Goal: Information Seeking & Learning: Learn about a topic

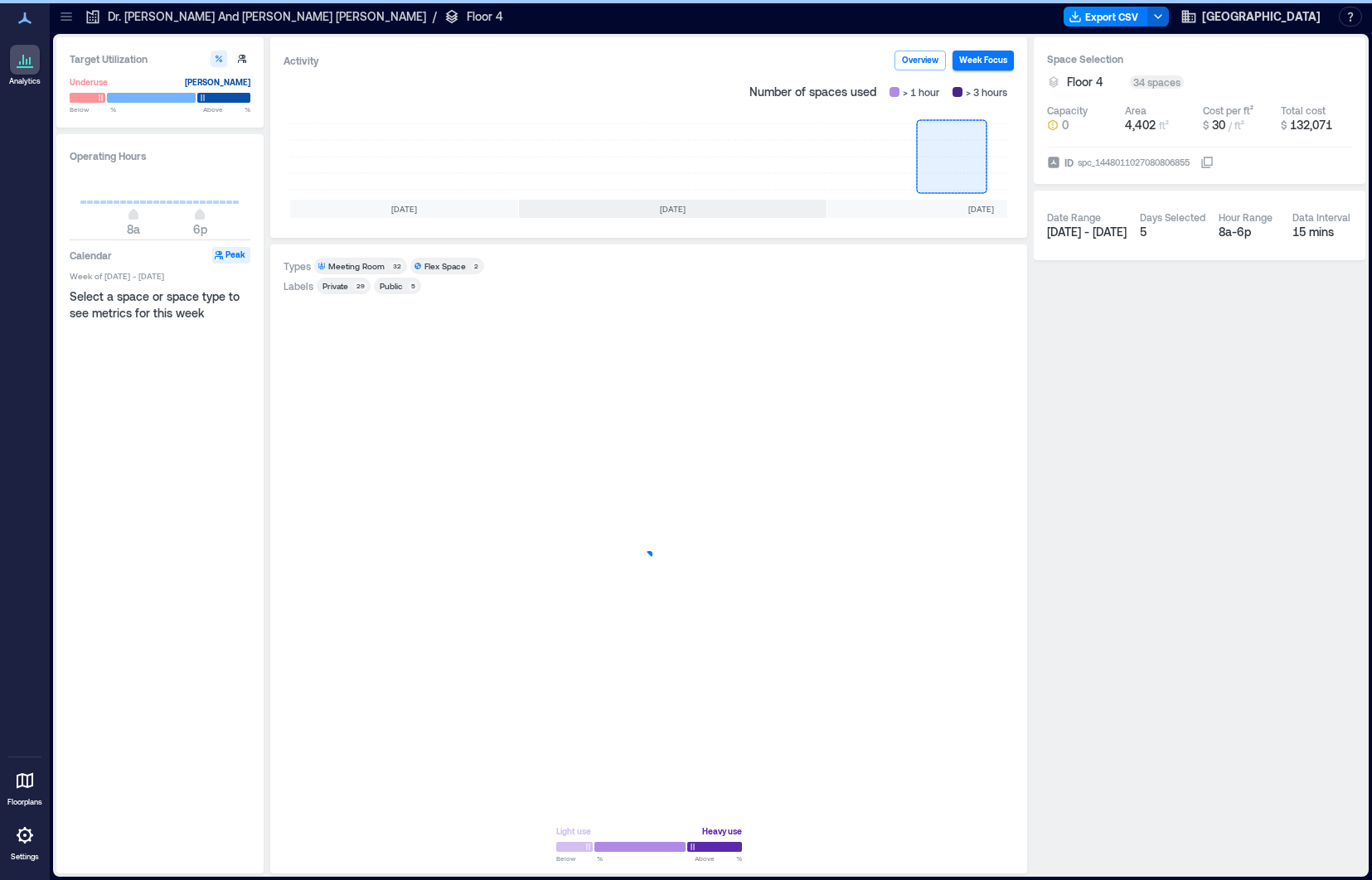
scroll to position [0, 178]
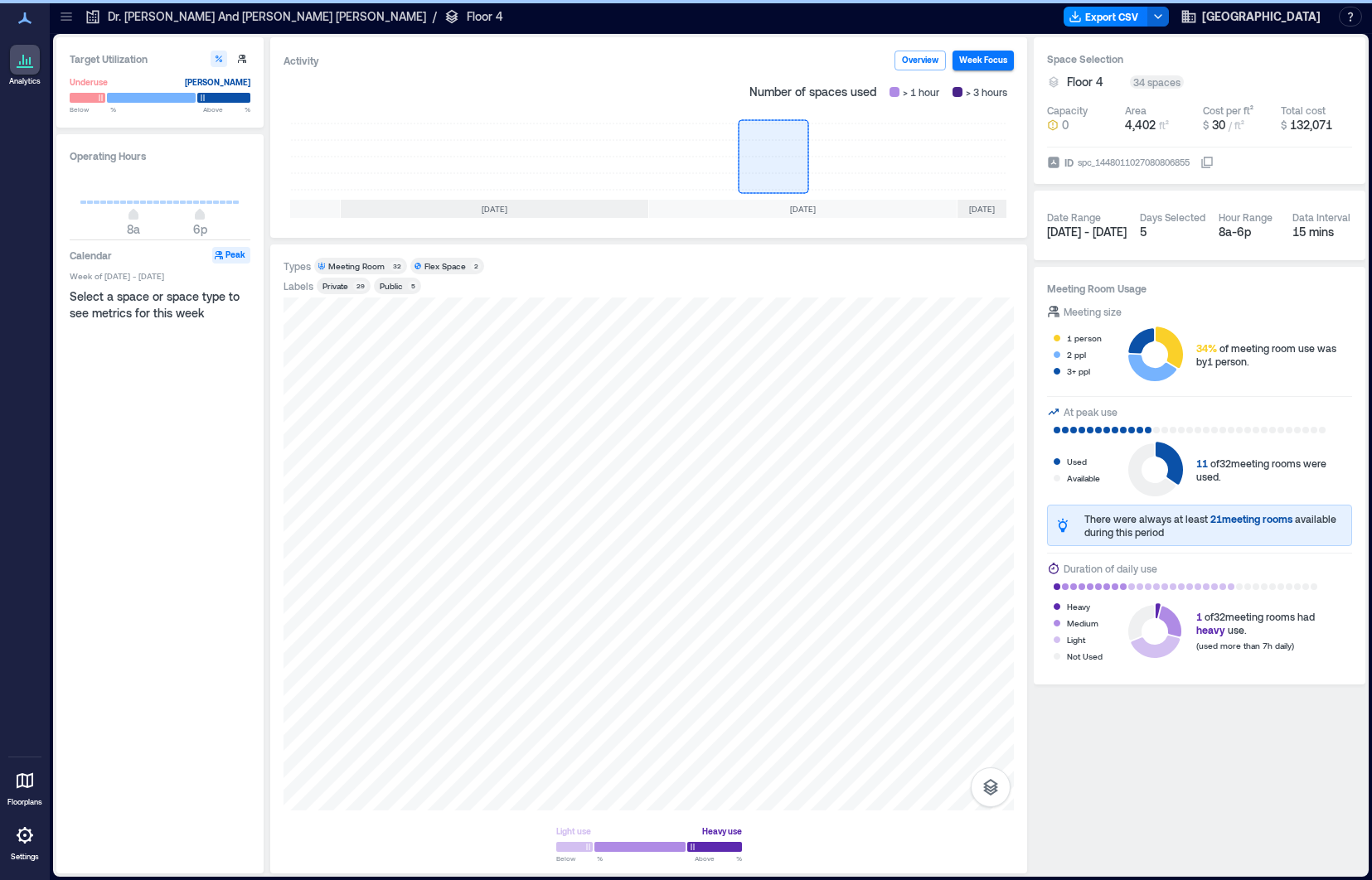
click at [29, 60] on icon at bounding box center [30, 60] width 2 height 8
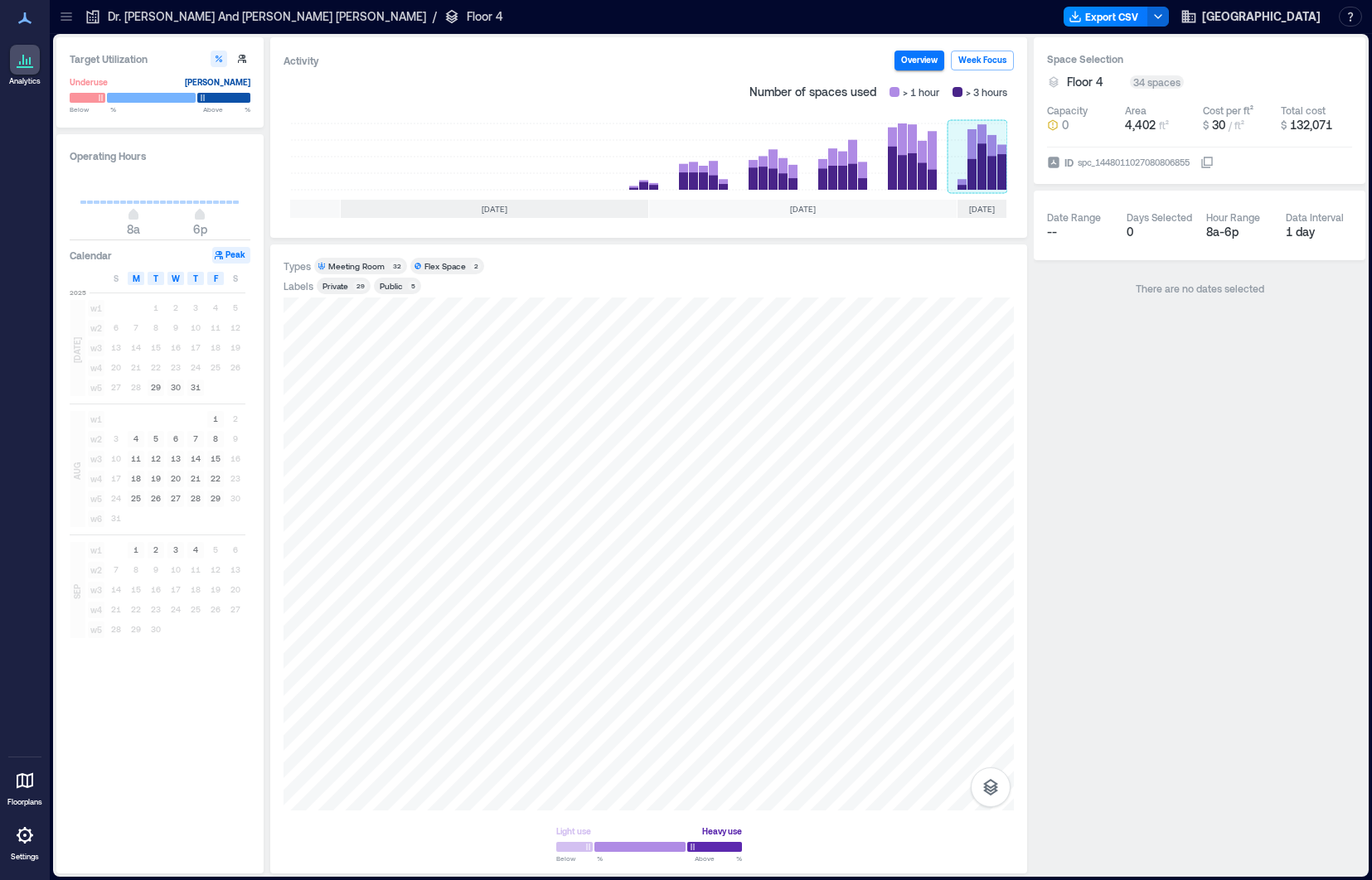
click at [983, 145] on rect at bounding box center [977, 157] width 59 height 66
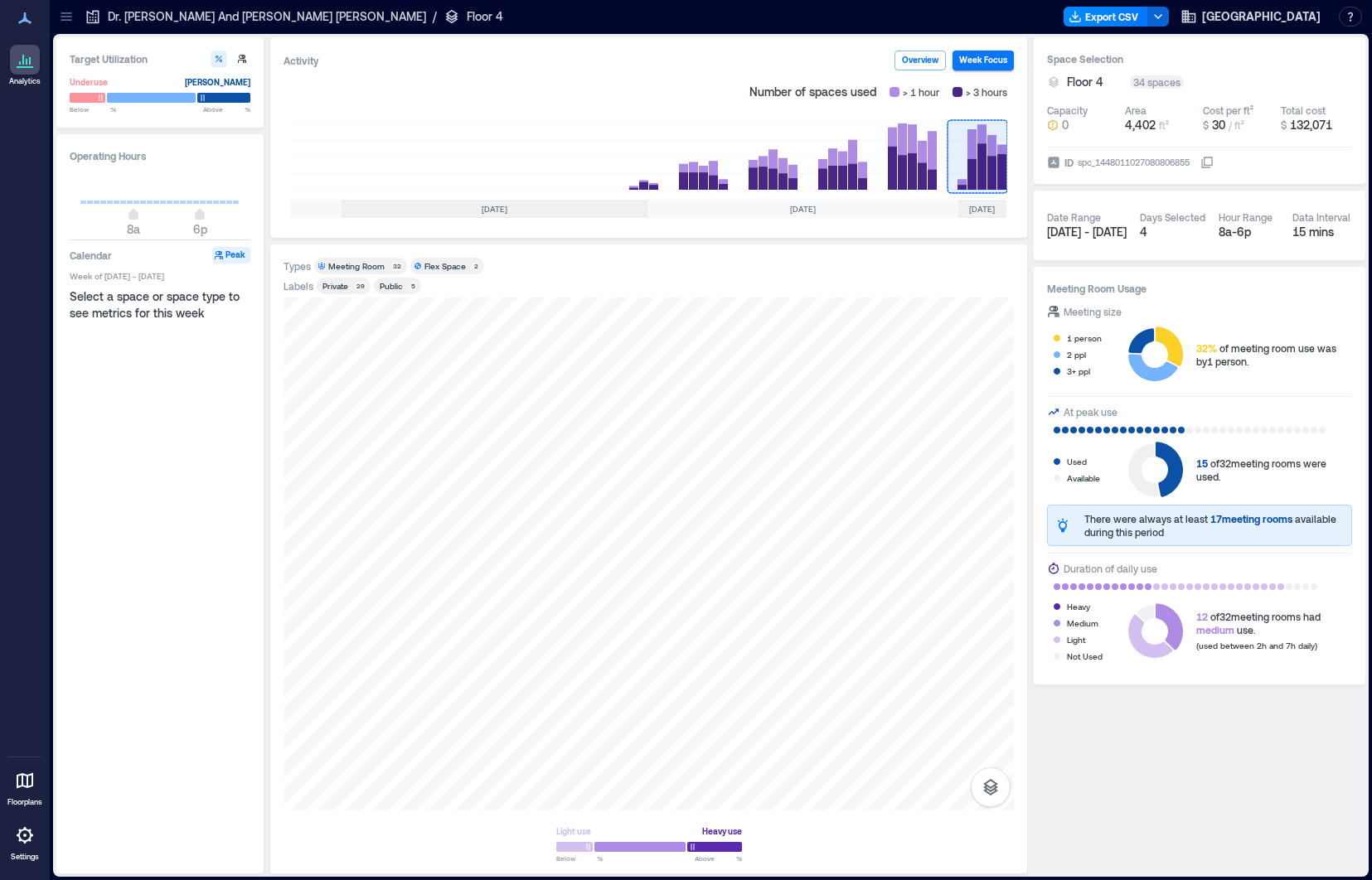
click at [244, 13] on p "Dr. [PERSON_NAME] And [PERSON_NAME] [PERSON_NAME]" at bounding box center [267, 17] width 318 height 17
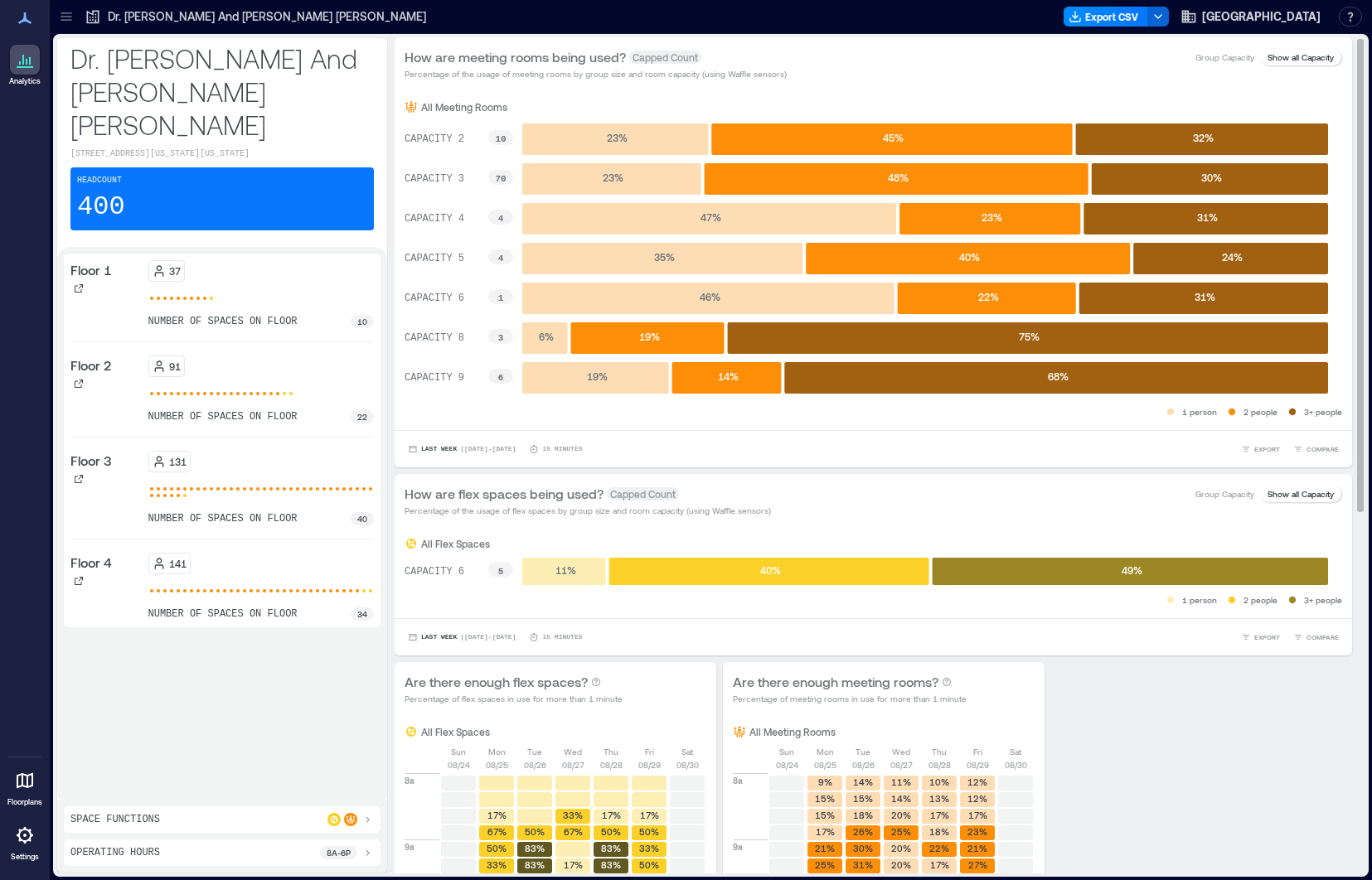
click at [505, 217] on rect at bounding box center [500, 217] width 25 height 15
click at [432, 220] on text "CAPACITY 4" at bounding box center [435, 219] width 59 height 12
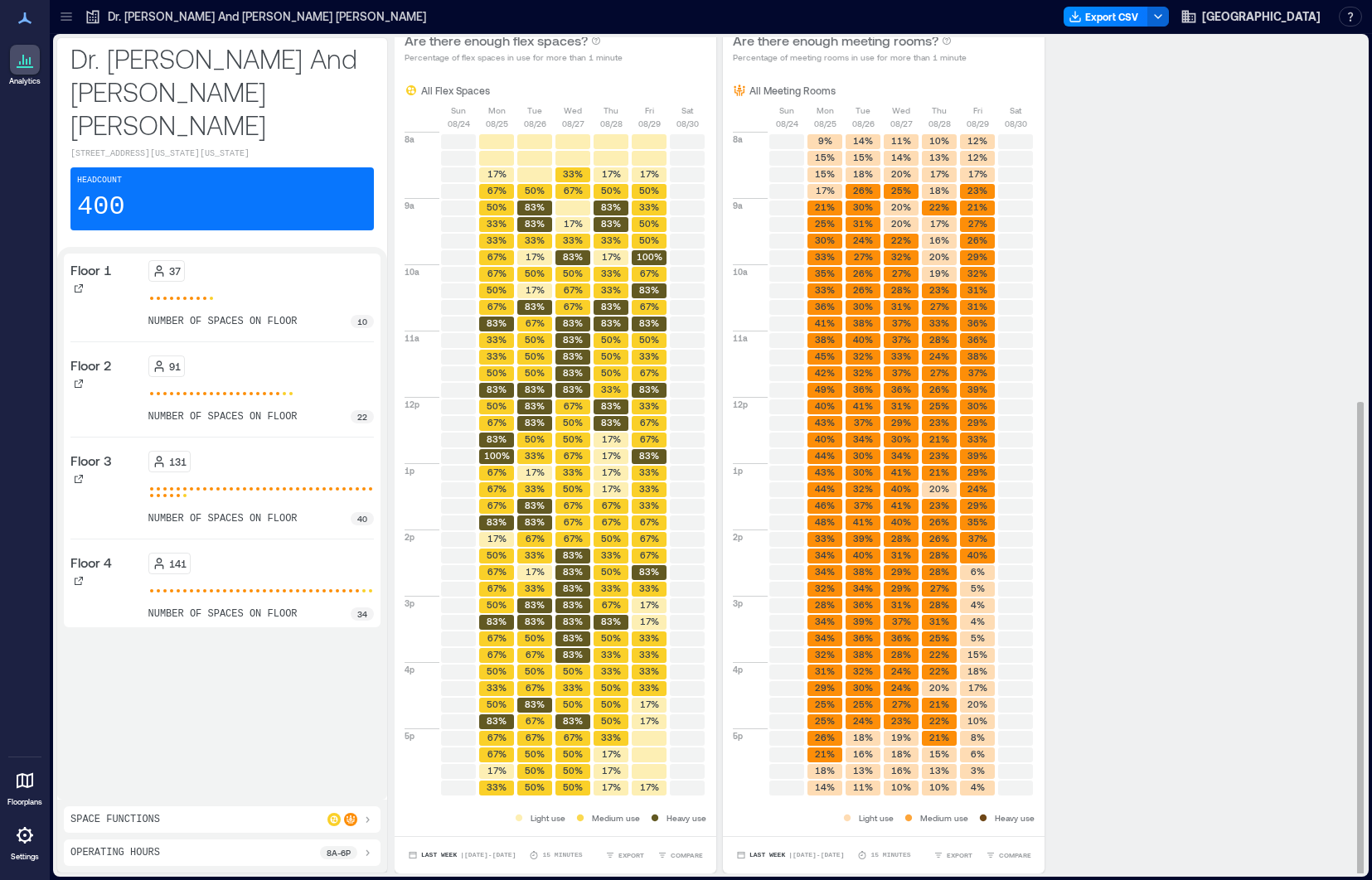
scroll to position [2, 0]
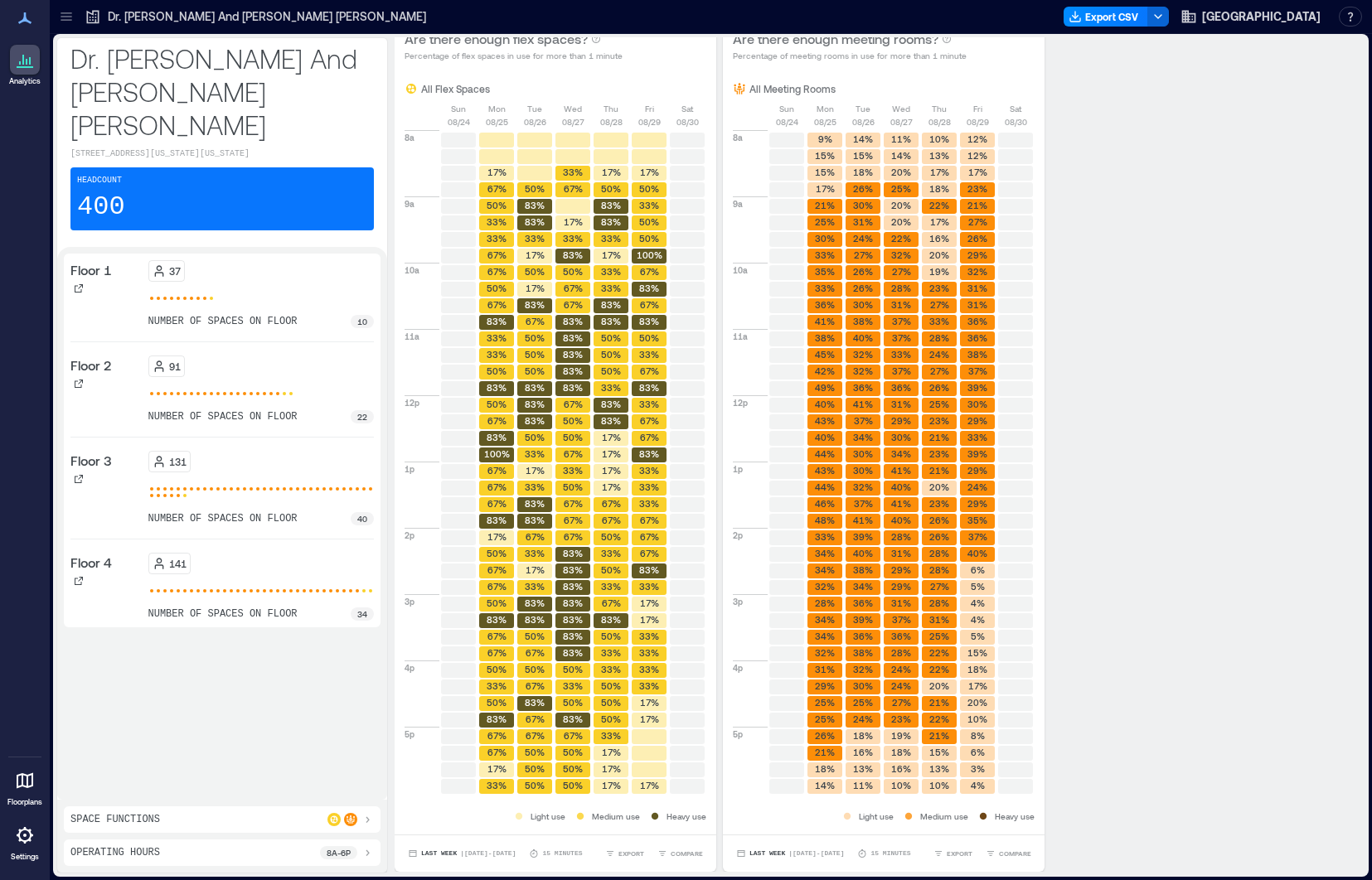
click at [368, 823] on icon at bounding box center [368, 820] width 14 height 14
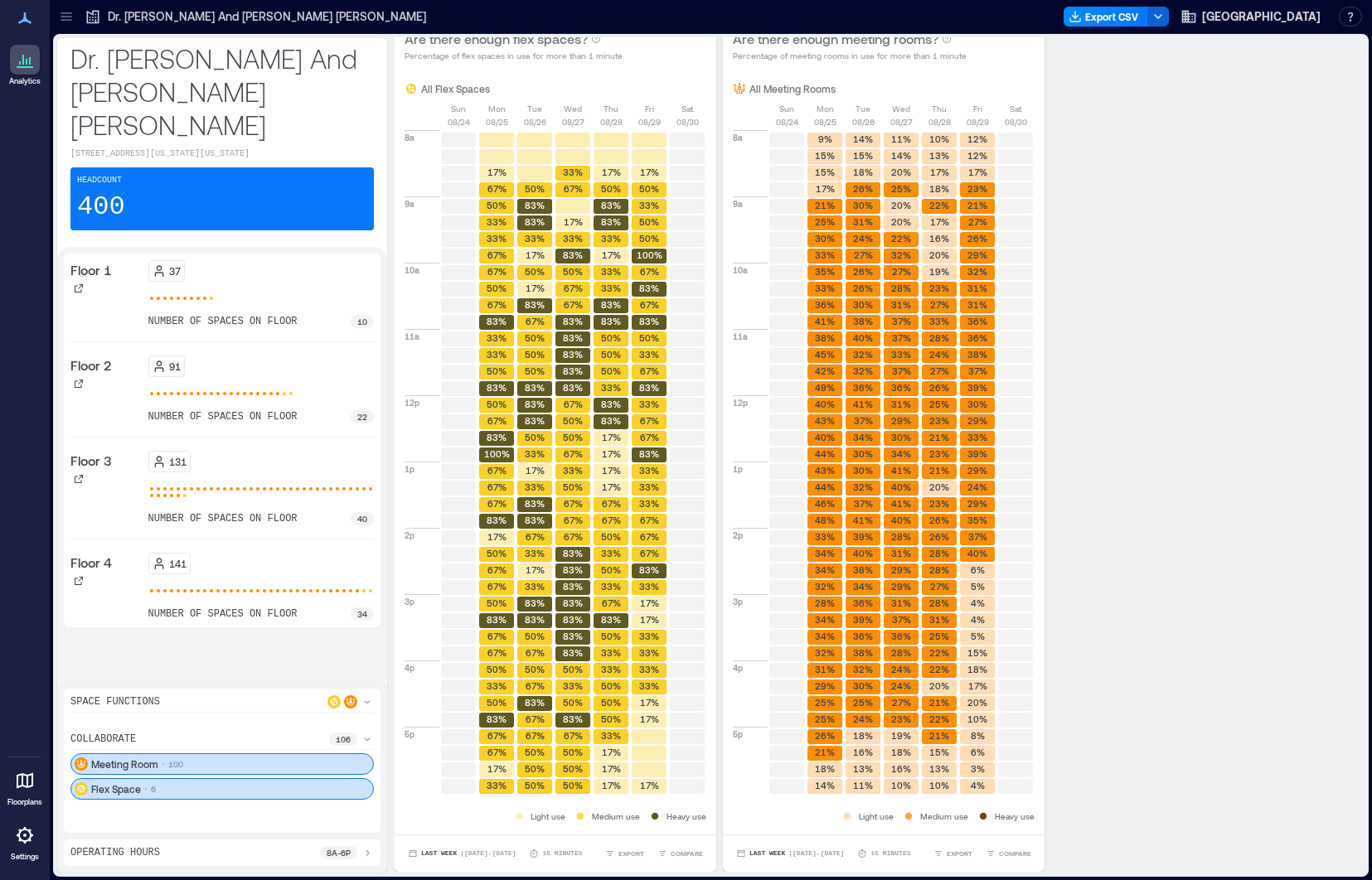
click at [171, 788] on div "Flex Space 6" at bounding box center [222, 788] width 303 height 21
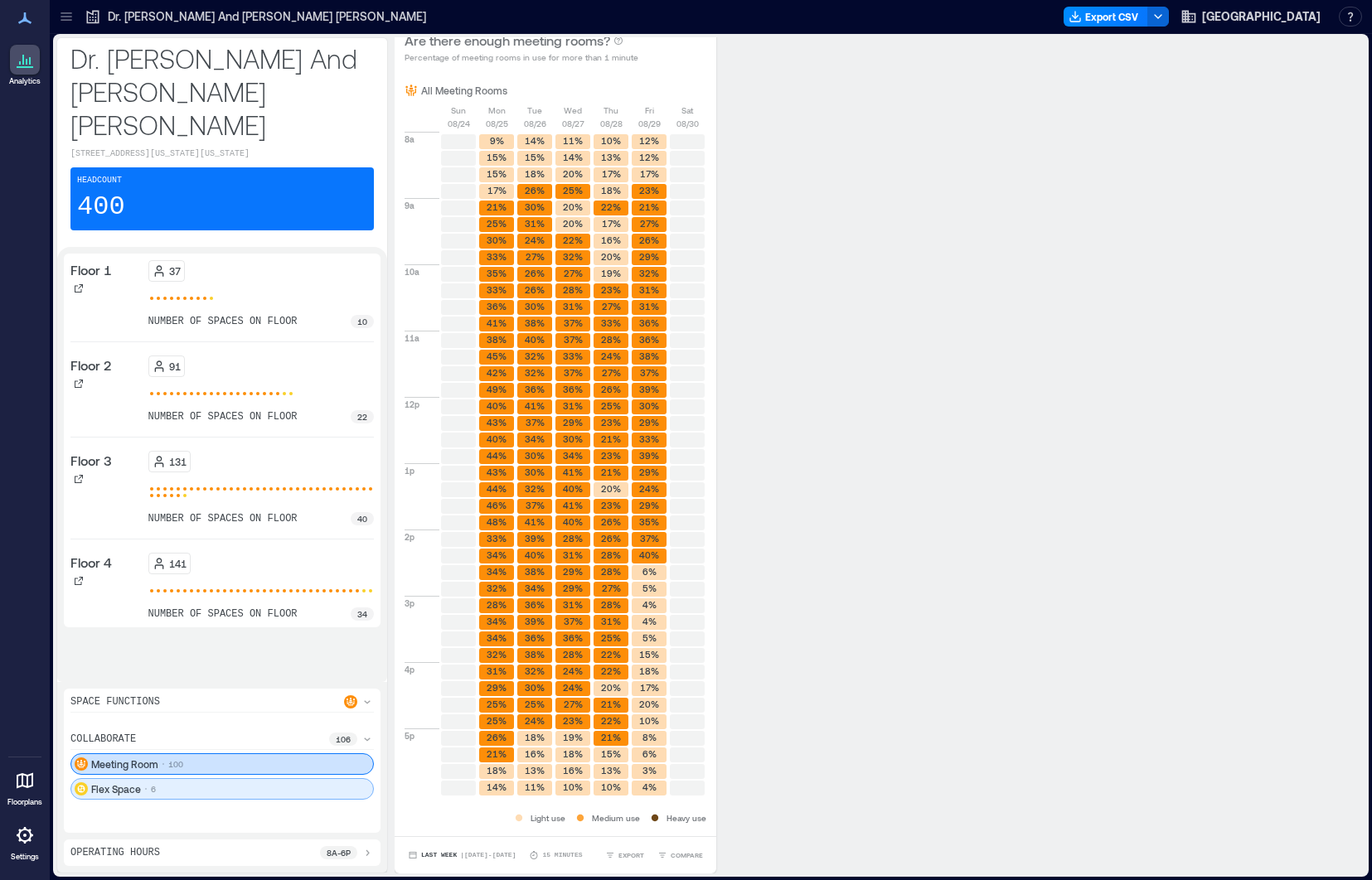
click at [170, 793] on div "Flex Space 6" at bounding box center [222, 788] width 303 height 21
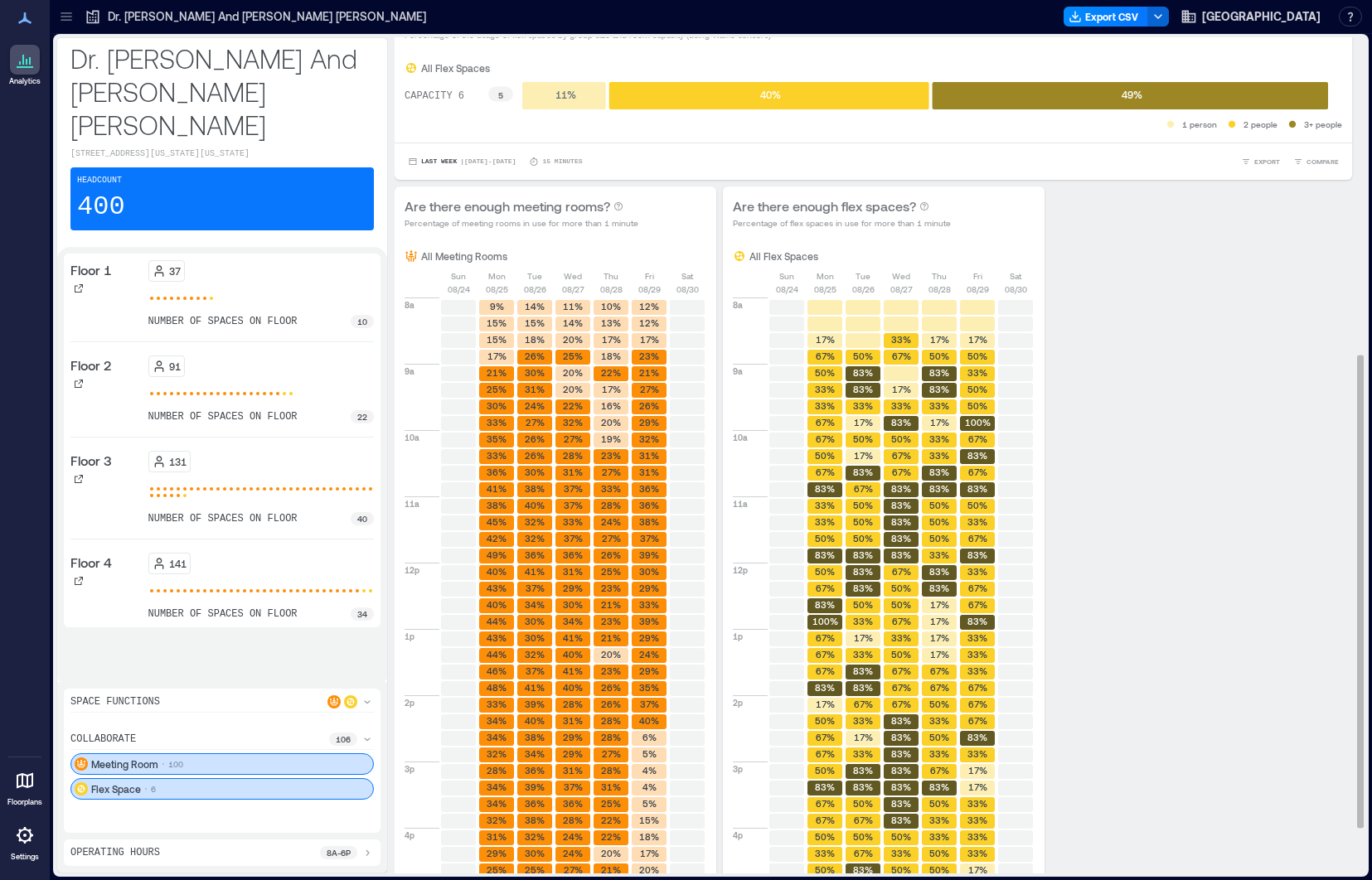
scroll to position [558, 0]
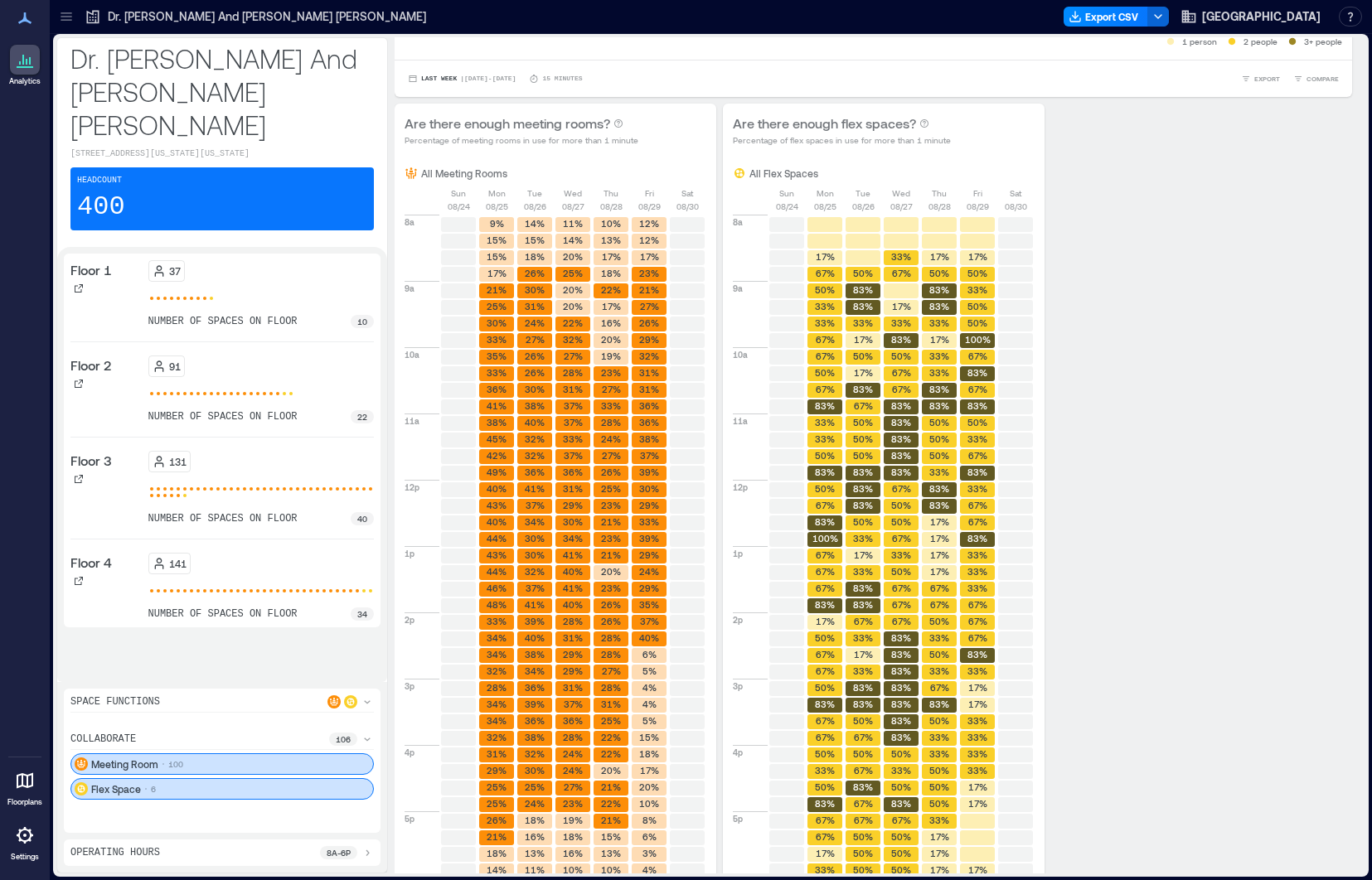
click at [371, 846] on icon at bounding box center [368, 853] width 14 height 14
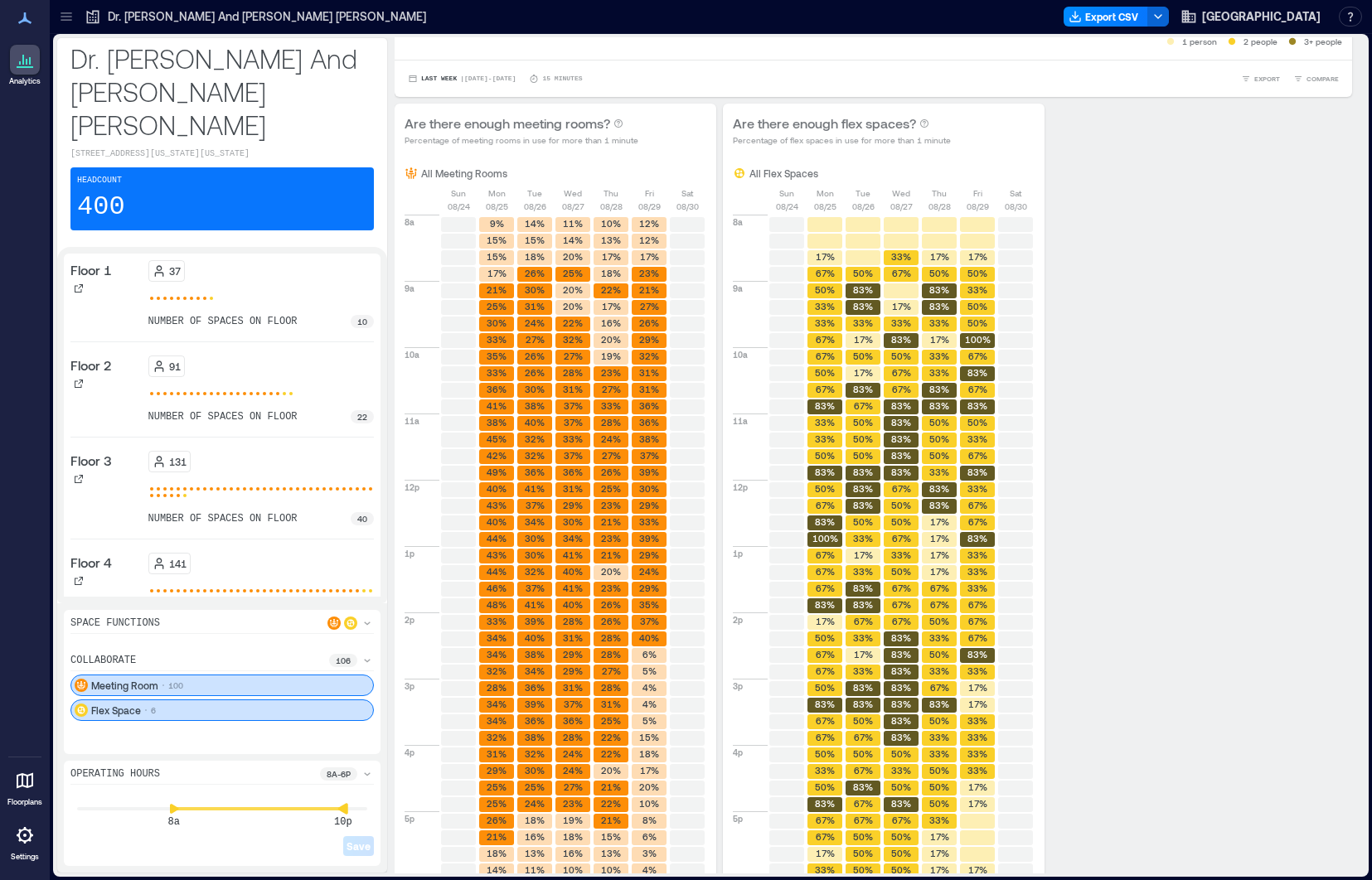
click at [339, 811] on icon at bounding box center [344, 809] width 12 height 12
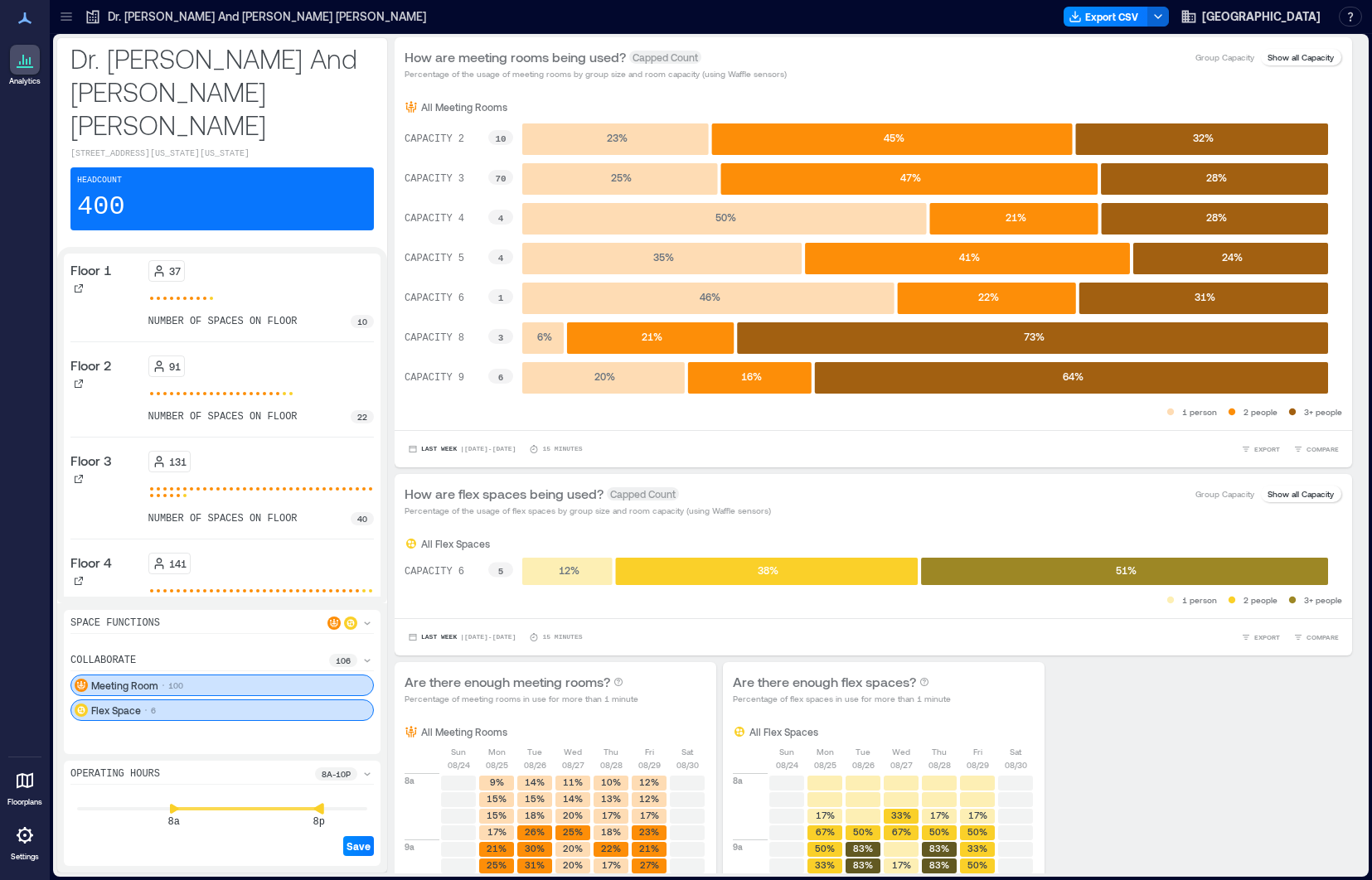
click at [317, 810] on icon at bounding box center [318, 808] width 10 height 11
click at [366, 848] on span "Save" at bounding box center [358, 846] width 24 height 14
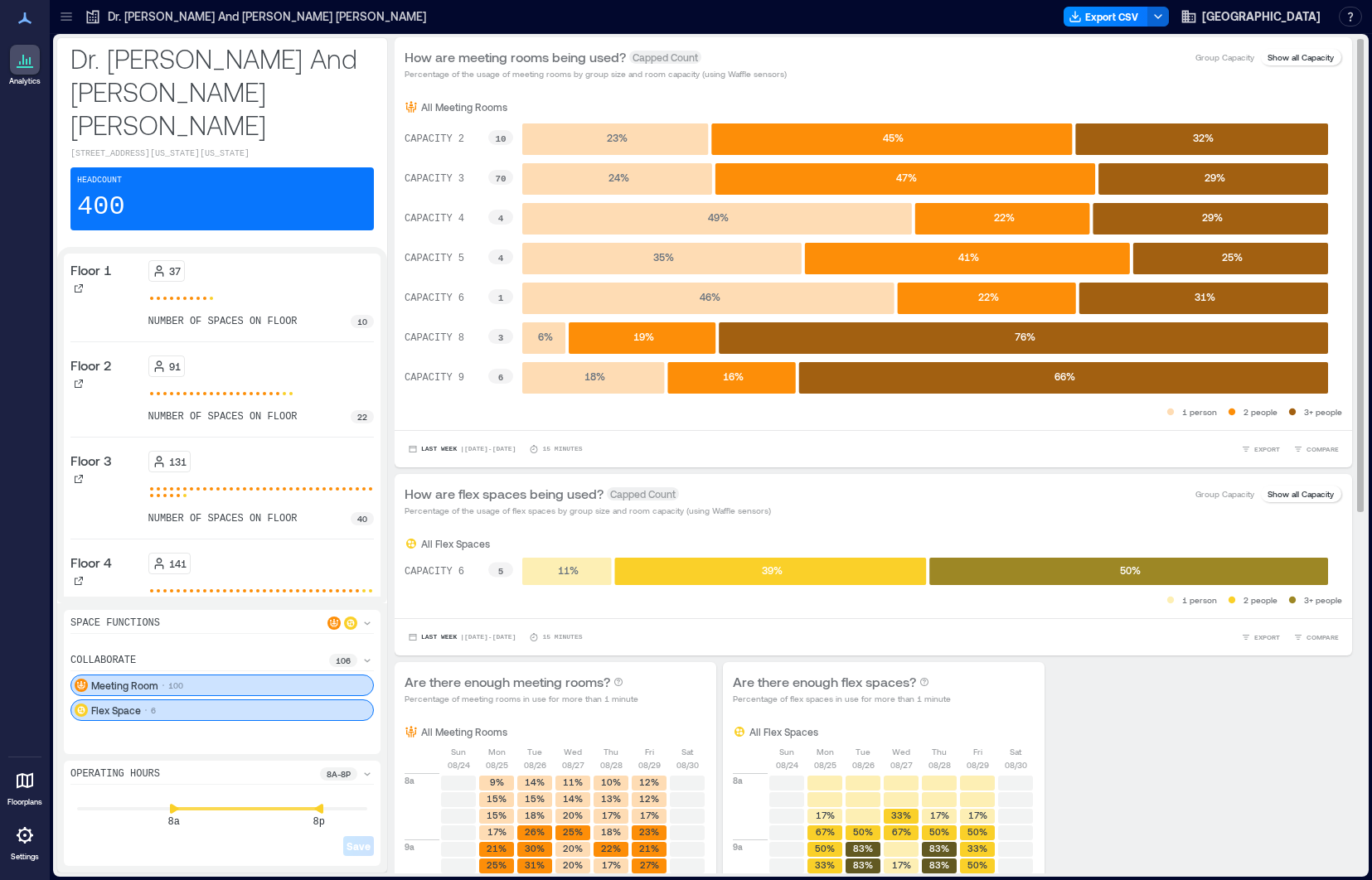
click at [1271, 59] on p "Show all Capacity" at bounding box center [1301, 58] width 66 height 14
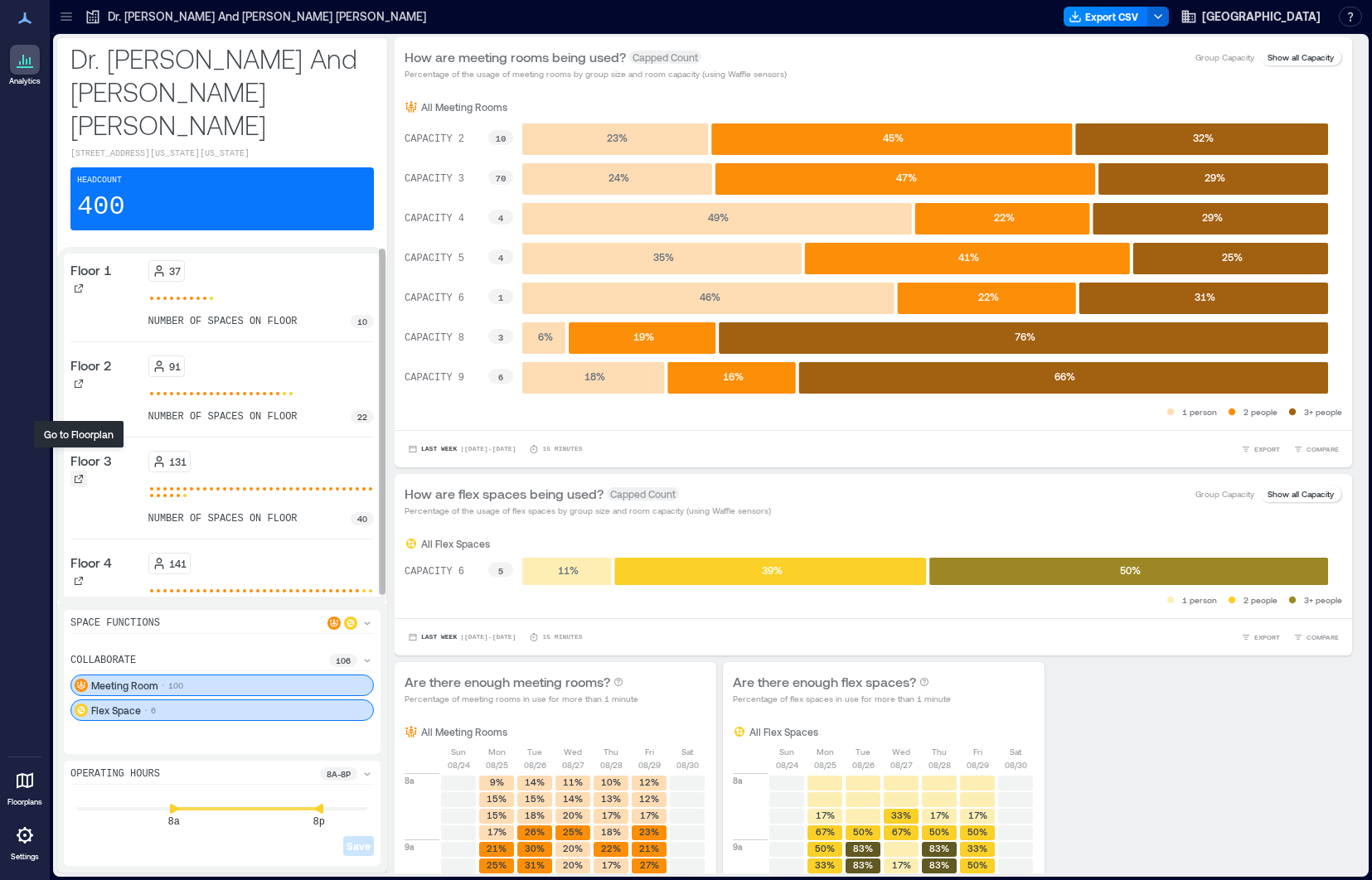
click at [79, 474] on icon at bounding box center [79, 479] width 10 height 10
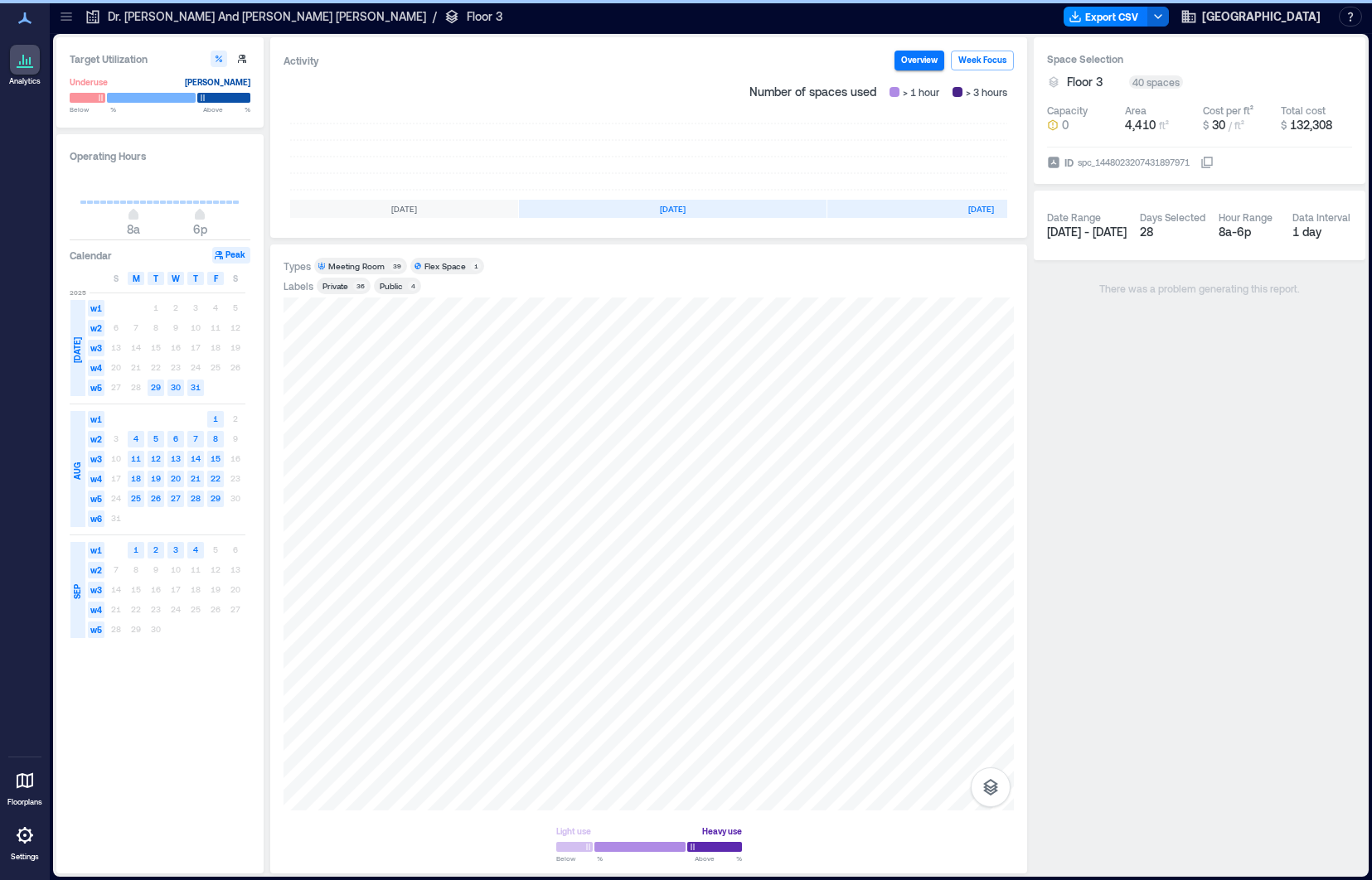
scroll to position [0, 178]
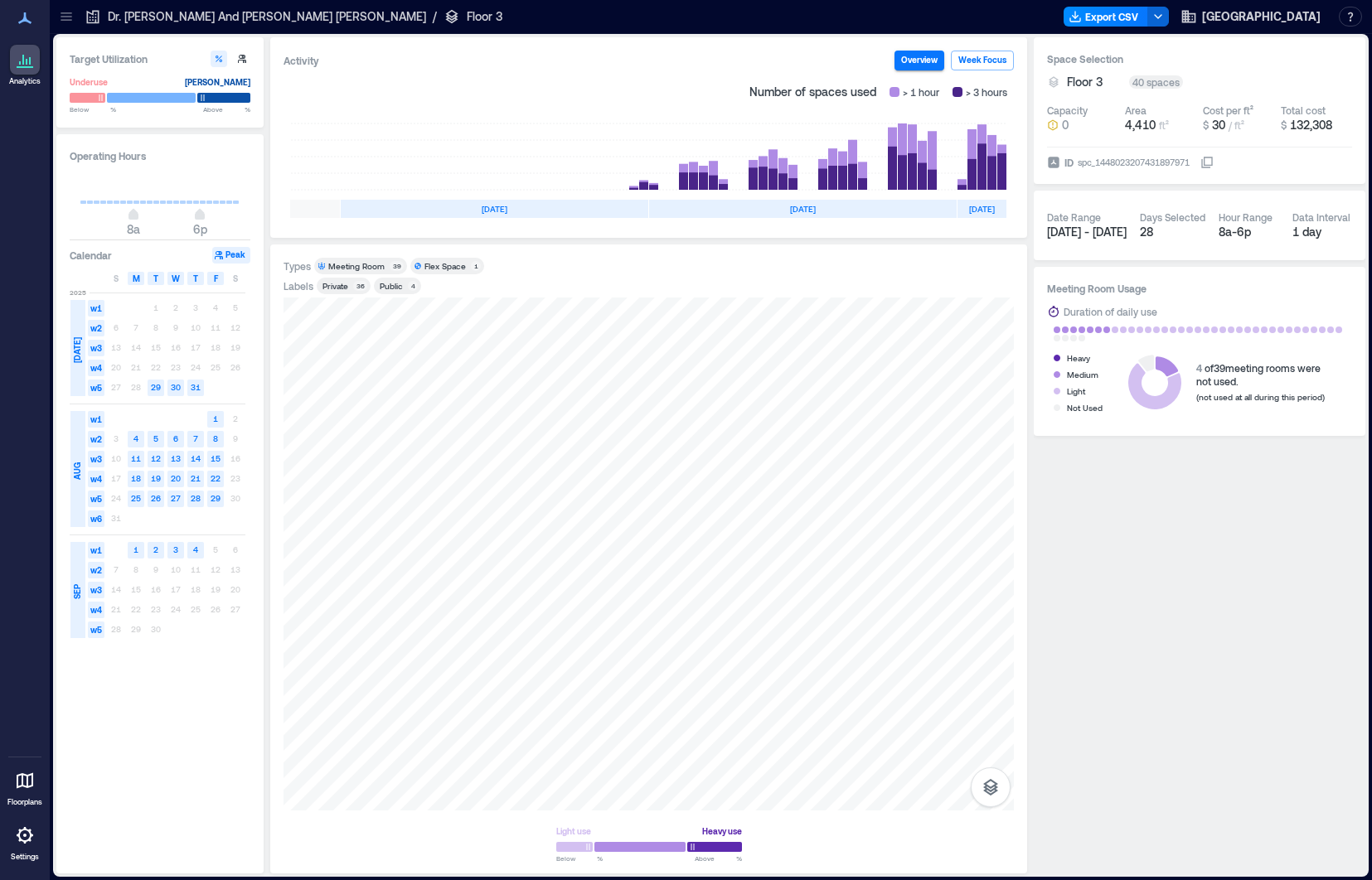
click at [1147, 365] on icon at bounding box center [1146, 363] width 16 height 17
click at [1150, 365] on icon at bounding box center [1146, 363] width 16 height 17
click at [1086, 233] on span "Jul 29 - Sep 4" at bounding box center [1088, 232] width 80 height 14
click at [929, 170] on rect at bounding box center [913, 157] width 70 height 66
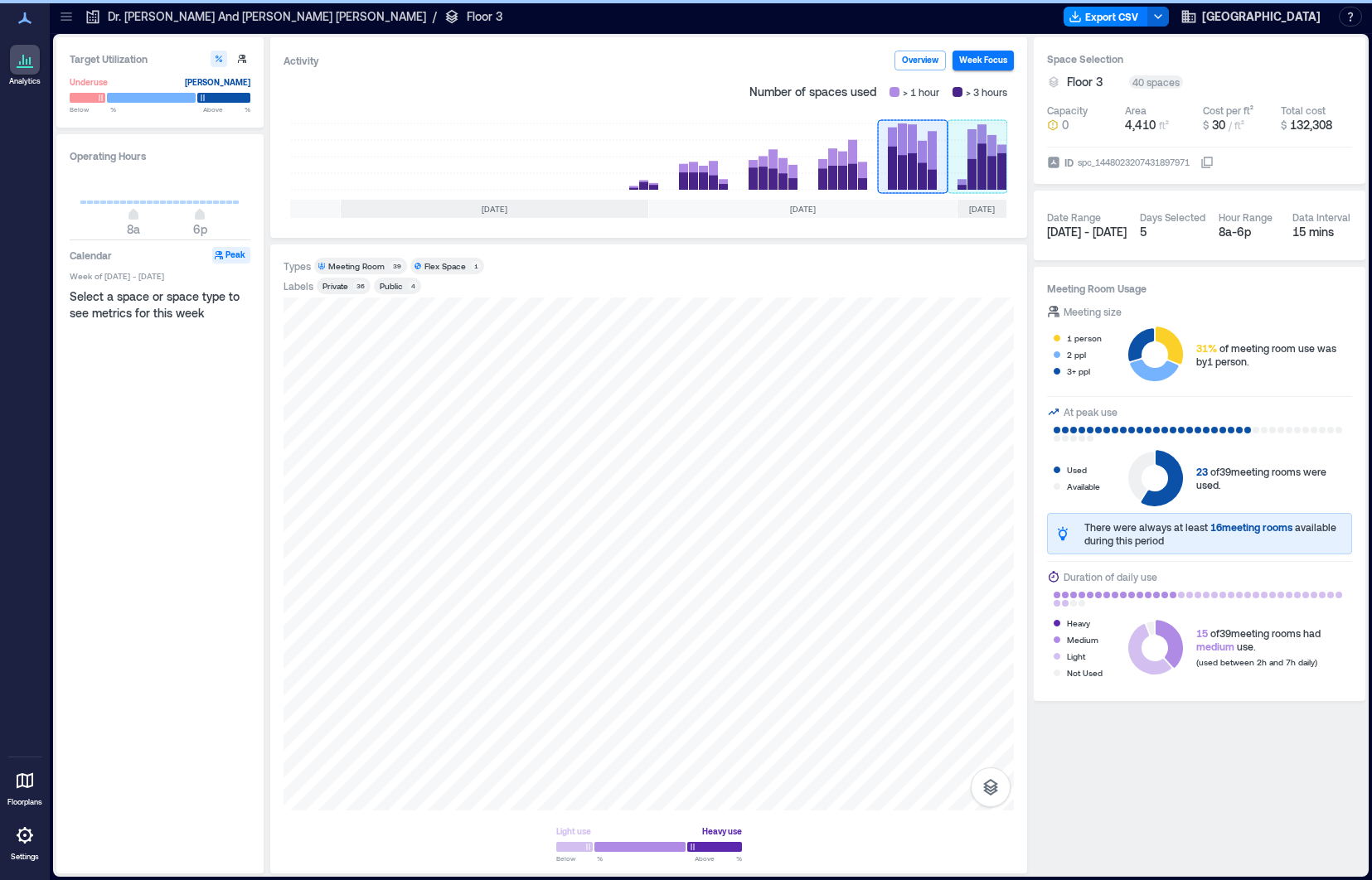
click at [996, 173] on rect at bounding box center [977, 157] width 59 height 66
click at [936, 171] on rect at bounding box center [913, 157] width 70 height 66
click at [979, 164] on rect at bounding box center [977, 157] width 59 height 66
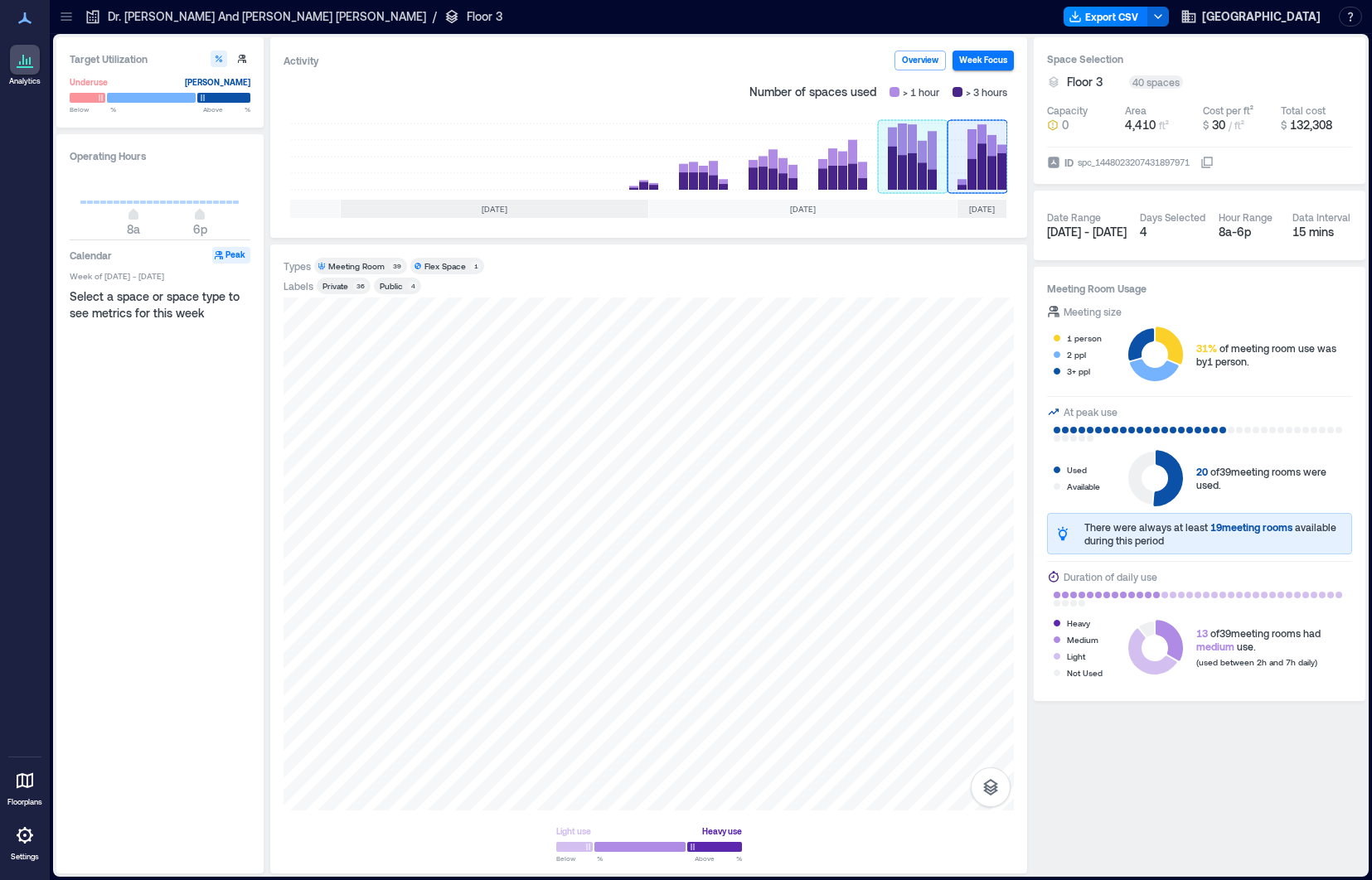
click at [909, 177] on rect at bounding box center [913, 157] width 70 height 66
click at [970, 173] on rect at bounding box center [977, 157] width 59 height 66
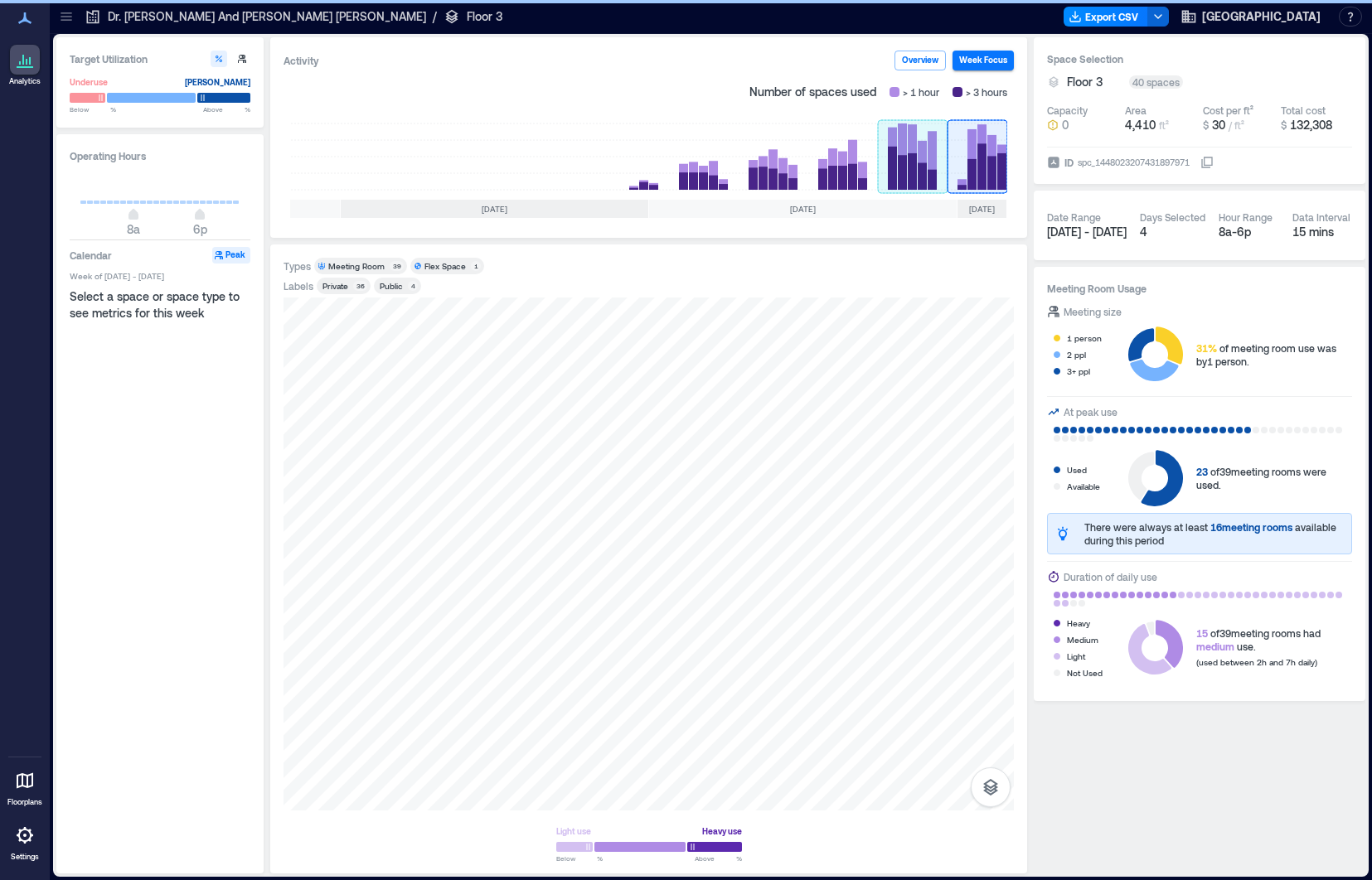
click at [913, 172] on rect at bounding box center [913, 157] width 70 height 66
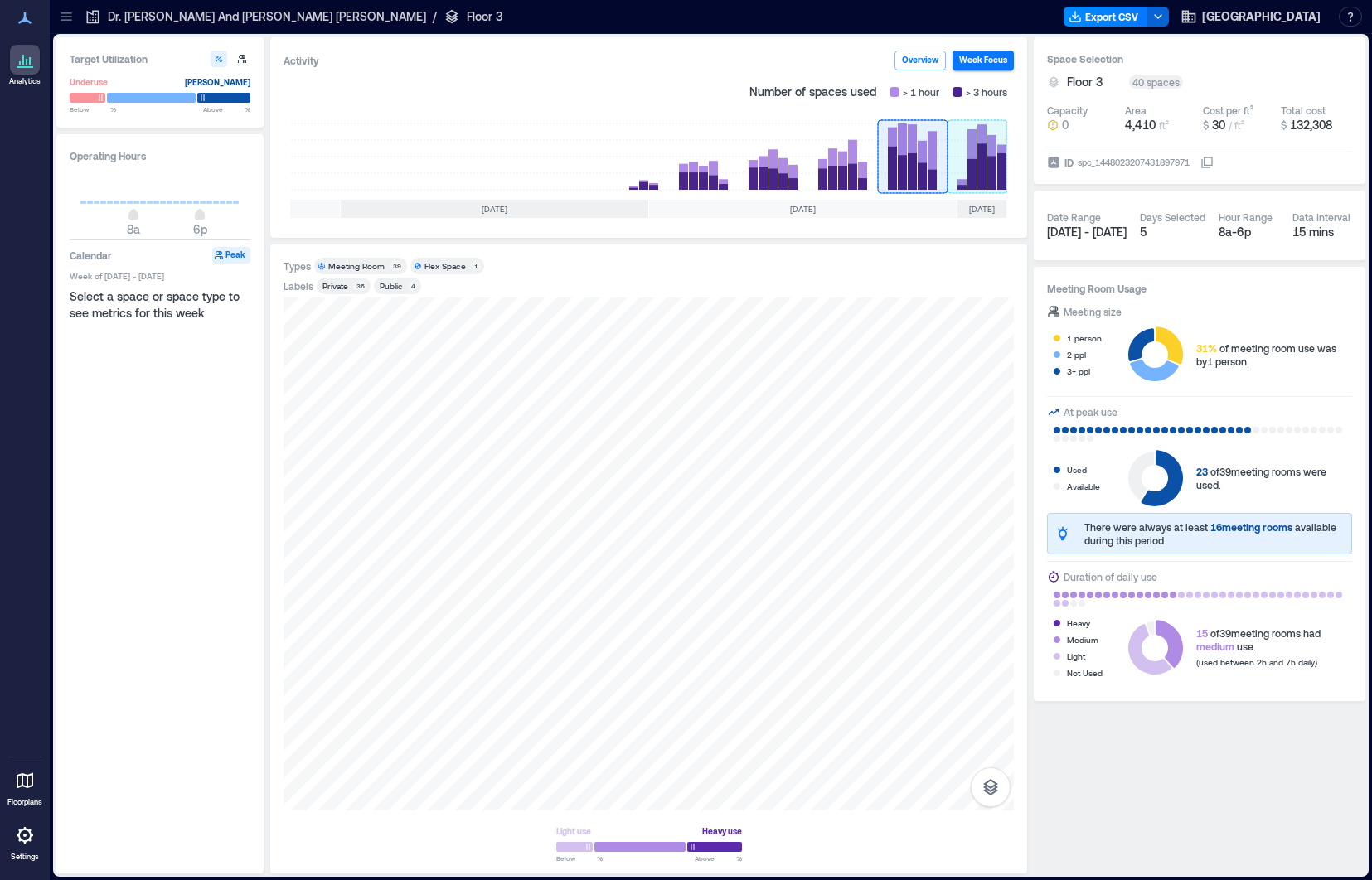
click at [967, 165] on rect at bounding box center [977, 157] width 59 height 66
click at [919, 164] on rect at bounding box center [913, 157] width 70 height 66
click at [983, 145] on rect at bounding box center [977, 157] width 59 height 66
click at [917, 177] on rect at bounding box center [913, 157] width 70 height 66
click at [983, 181] on rect at bounding box center [977, 157] width 59 height 66
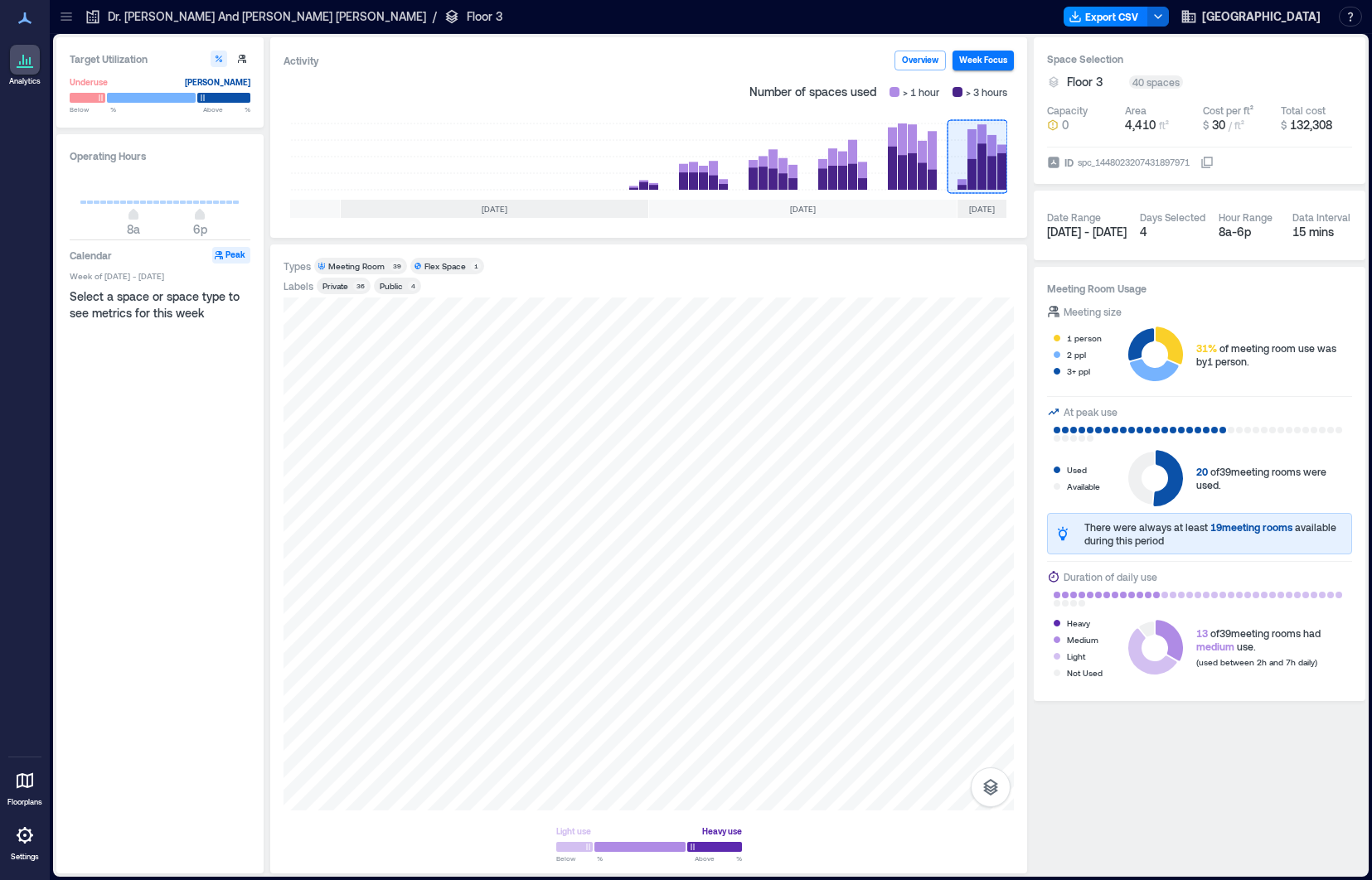
click at [241, 16] on p "Dr. [PERSON_NAME] And [PERSON_NAME] [PERSON_NAME]" at bounding box center [267, 17] width 318 height 17
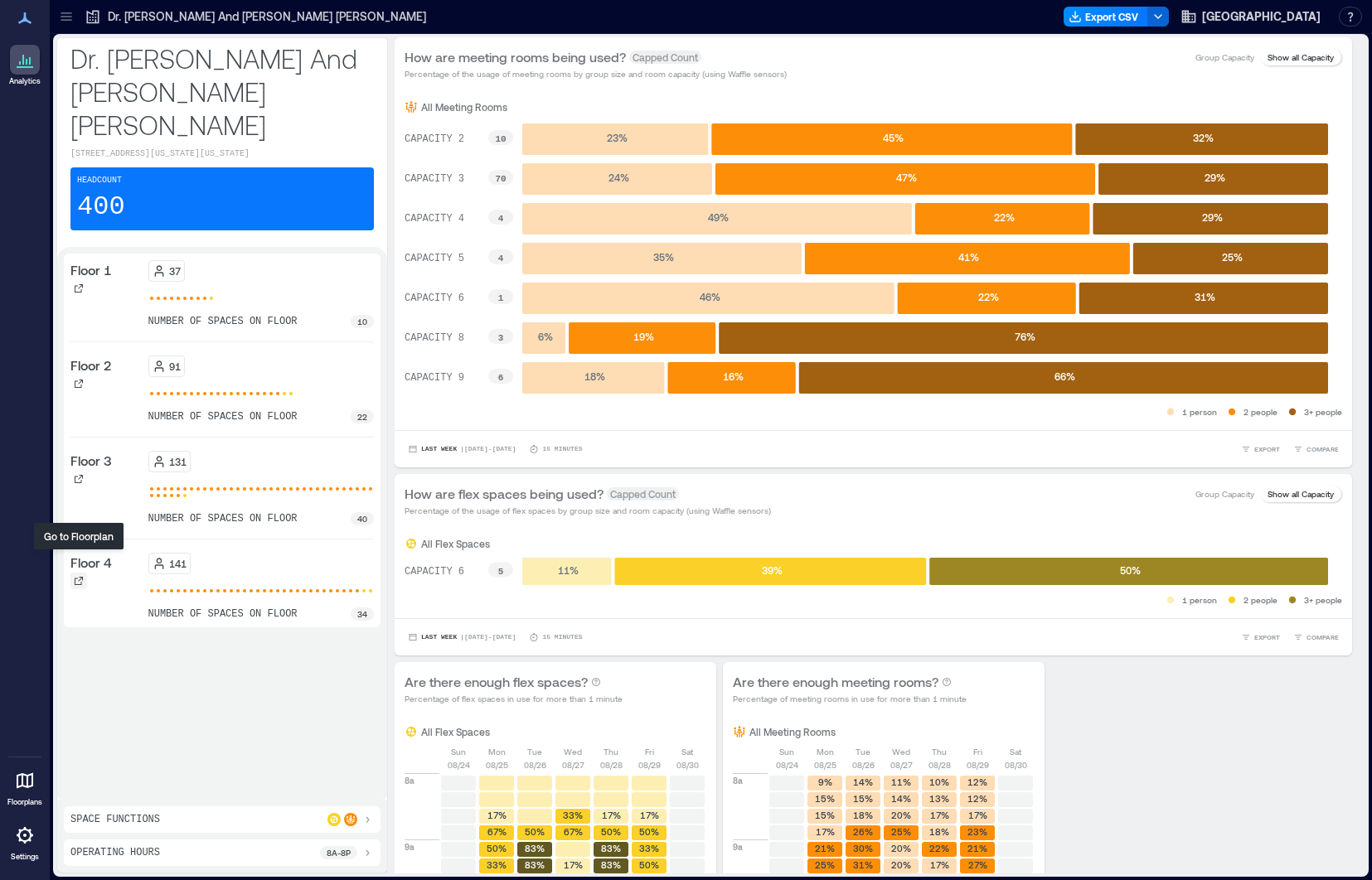
click at [80, 573] on div at bounding box center [79, 581] width 17 height 17
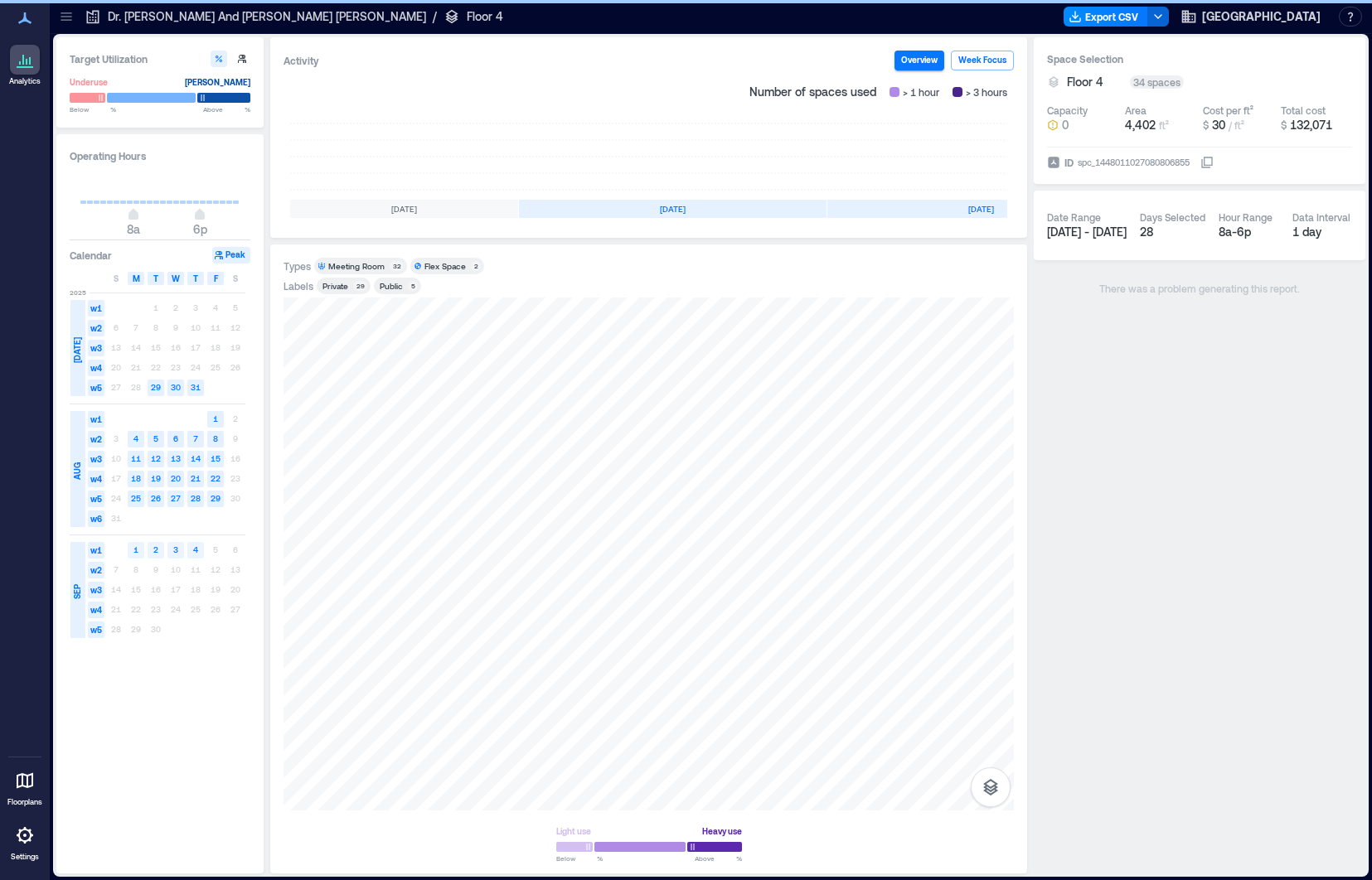
scroll to position [0, 178]
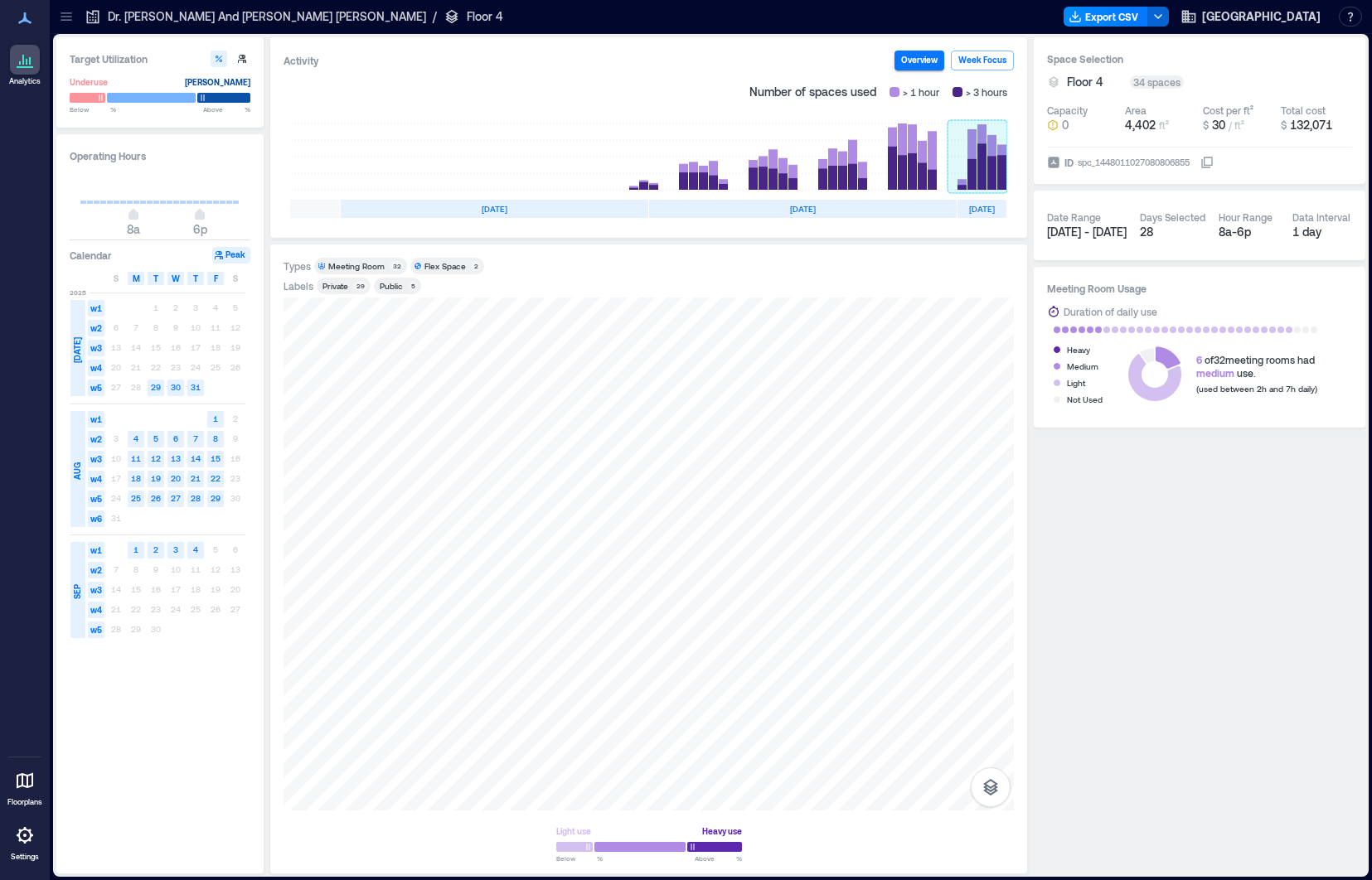
click at [980, 141] on rect at bounding box center [977, 157] width 59 height 66
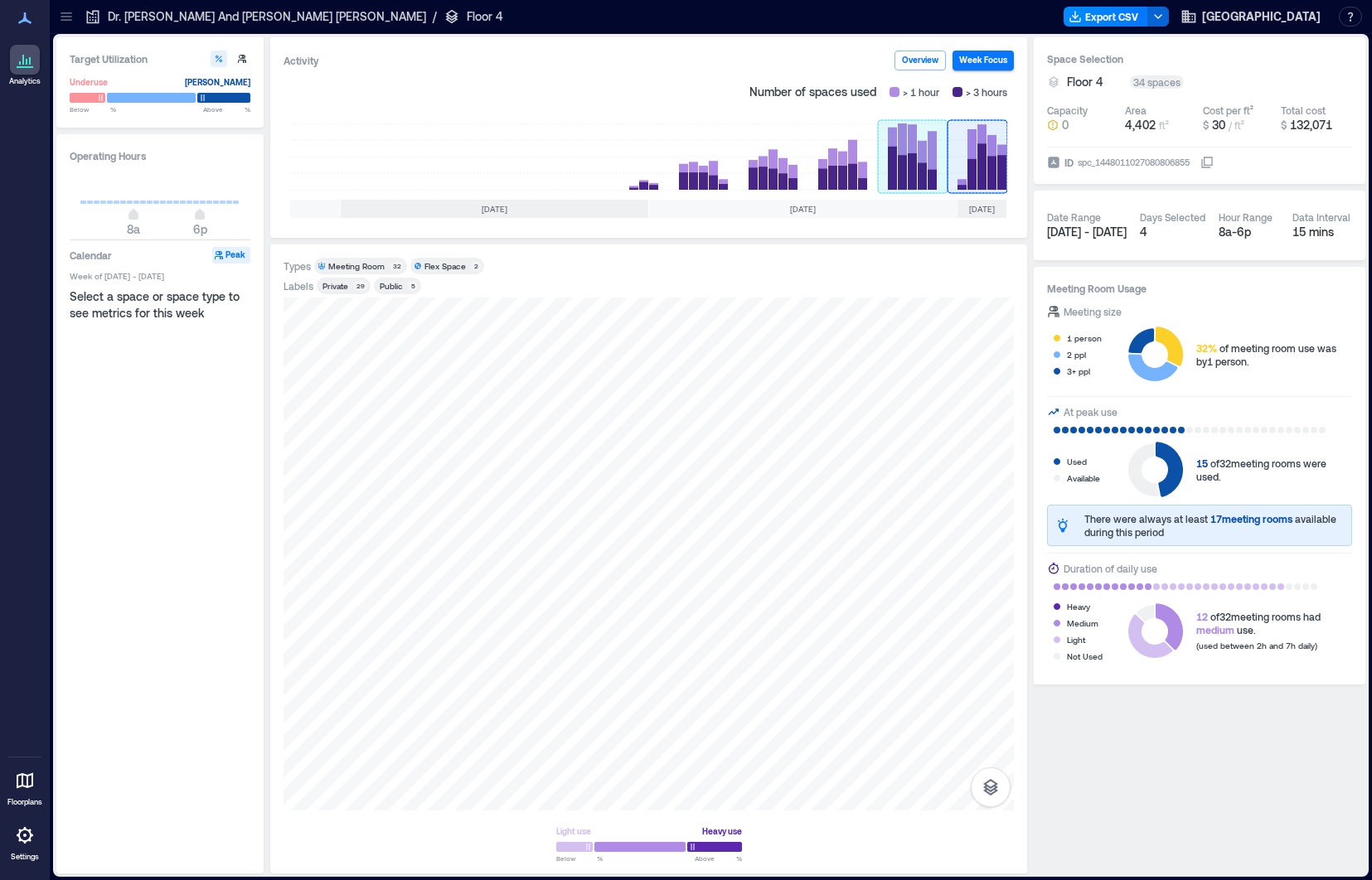
click at [891, 173] on rect at bounding box center [913, 157] width 70 height 66
